Goal: Transaction & Acquisition: Obtain resource

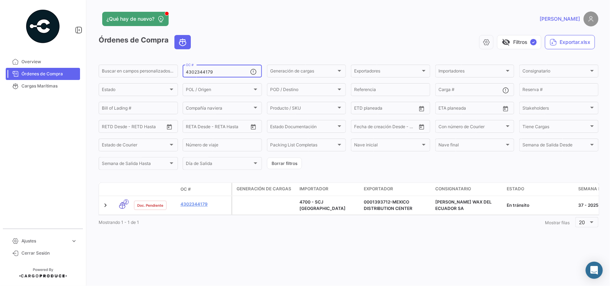
click at [216, 69] on div "4302344179 OC #" at bounding box center [218, 71] width 64 height 14
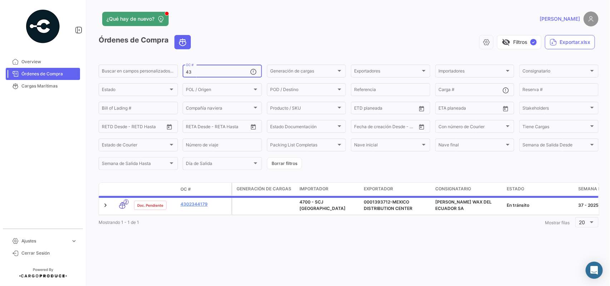
type input "4"
type input "4302344178"
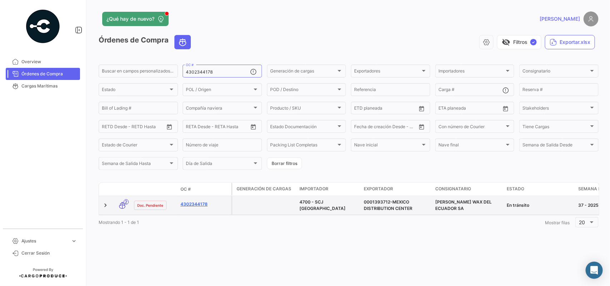
click at [196, 206] on link "4302344178" at bounding box center [204, 204] width 48 height 6
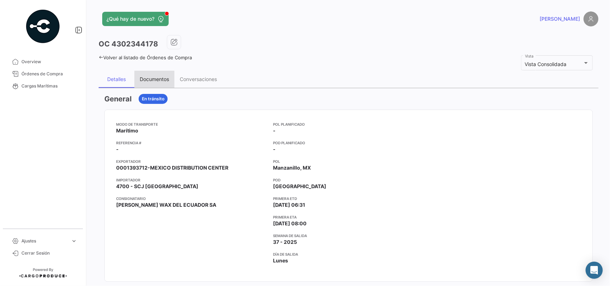
click at [148, 82] on div "Documentos" at bounding box center [154, 79] width 29 height 6
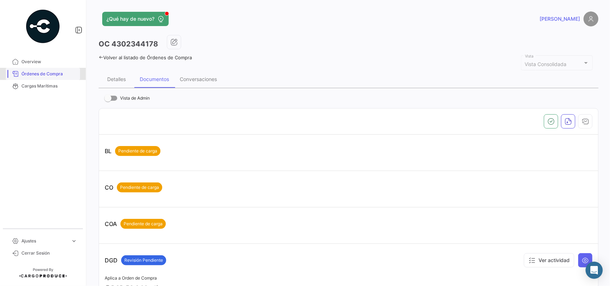
click at [62, 71] on span "Órdenes de Compra" at bounding box center [49, 74] width 56 height 6
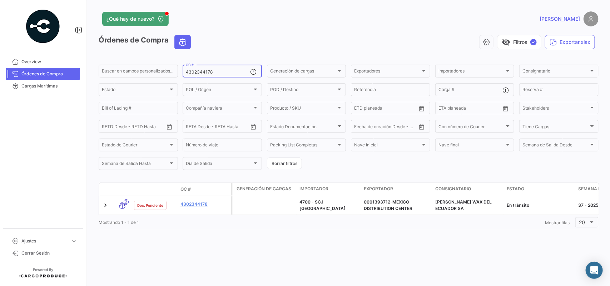
click at [227, 72] on input "4302344178" at bounding box center [218, 72] width 64 height 5
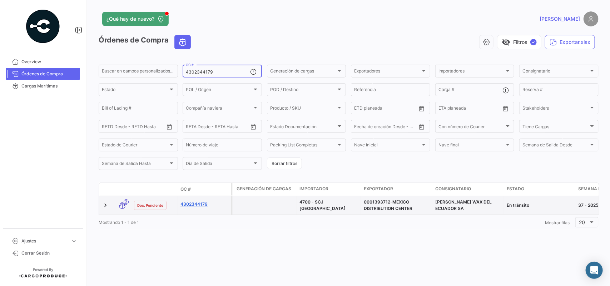
type input "4302344179"
click at [194, 206] on link "4302344179" at bounding box center [204, 204] width 48 height 6
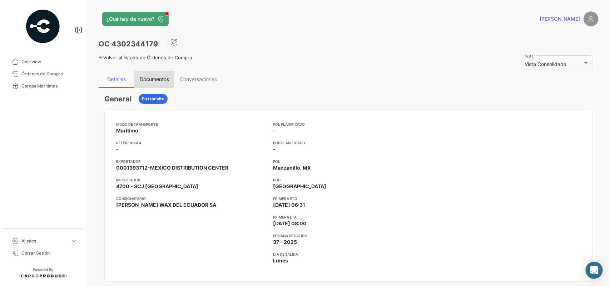
click at [145, 81] on div "Documentos" at bounding box center [154, 79] width 29 height 6
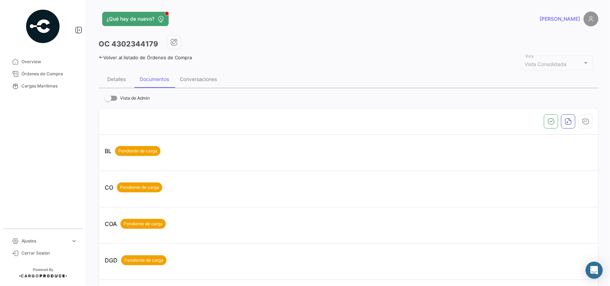
click at [131, 44] on h3 "OC 4302344179" at bounding box center [128, 44] width 59 height 10
copy h3 "4302344179"
click at [41, 75] on span "Órdenes de Compra" at bounding box center [49, 74] width 56 height 6
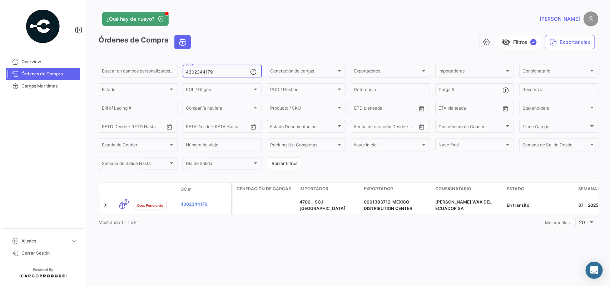
click at [226, 72] on input "4302344179" at bounding box center [218, 72] width 64 height 5
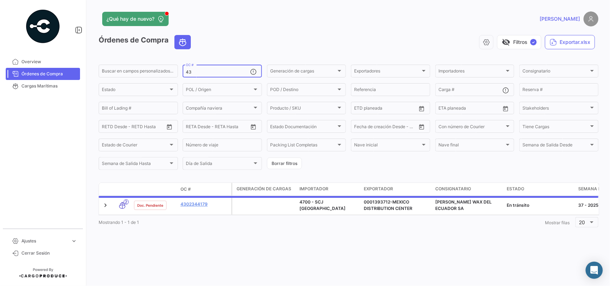
type input "4"
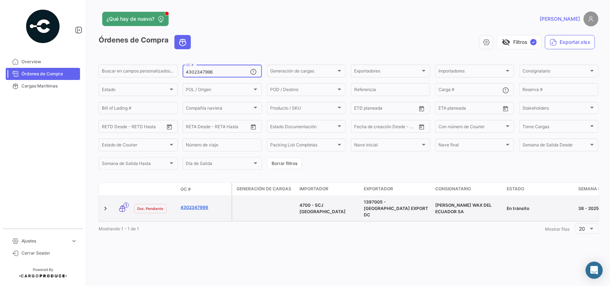
type input "4302347996"
click at [202, 204] on link "4302347996" at bounding box center [204, 207] width 48 height 6
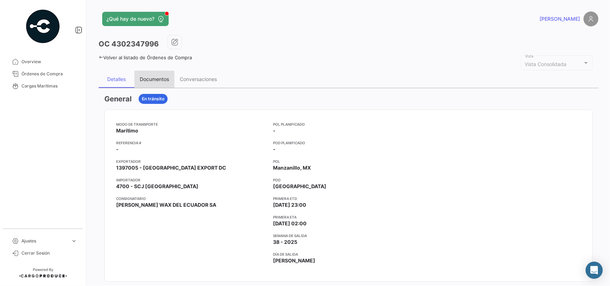
click at [165, 82] on div "Documentos" at bounding box center [154, 79] width 29 height 6
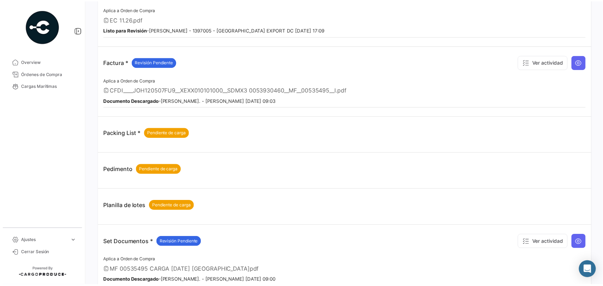
scroll to position [318, 0]
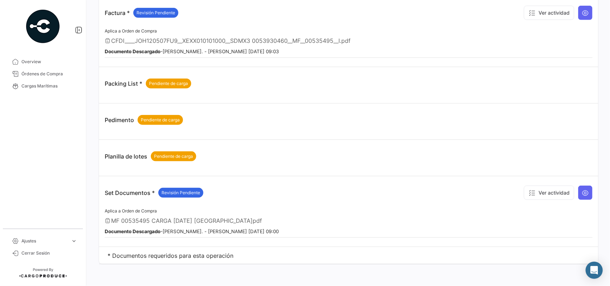
click at [585, 200] on div "Ver actividad" at bounding box center [557, 192] width 72 height 21
click at [582, 196] on icon at bounding box center [585, 192] width 7 height 7
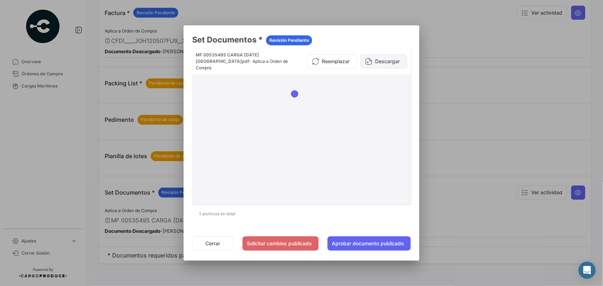
click at [384, 59] on button "Descargar" at bounding box center [384, 61] width 47 height 14
